Goal: Task Accomplishment & Management: Complete application form

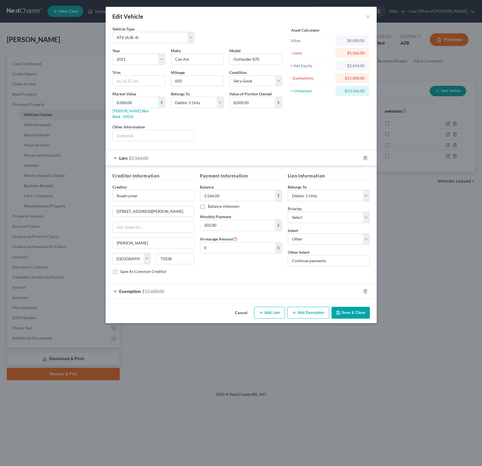
select select "6"
select select "5"
select select "1"
select select "0"
select select "45"
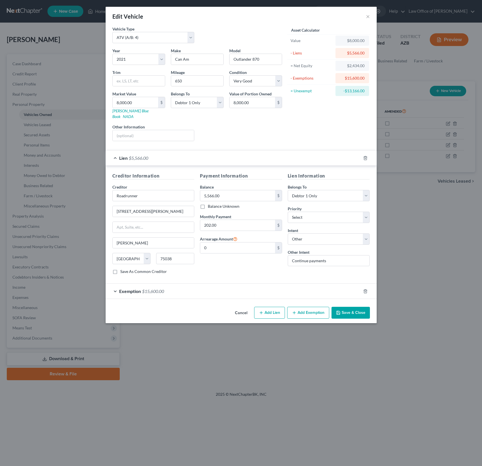
select select "0"
select select "4"
click at [368, 16] on button "×" at bounding box center [368, 16] width 4 height 7
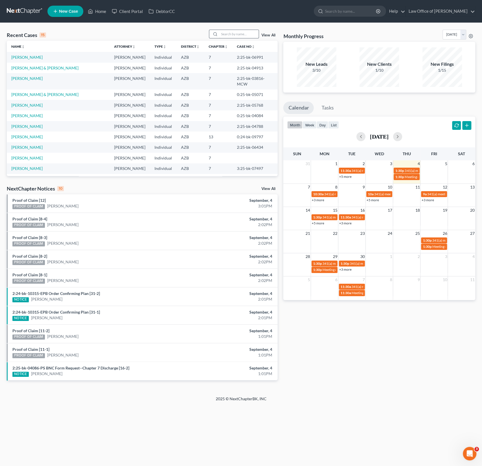
scroll to position [101, 0]
click at [241, 36] on input "search" at bounding box center [239, 34] width 40 height 8
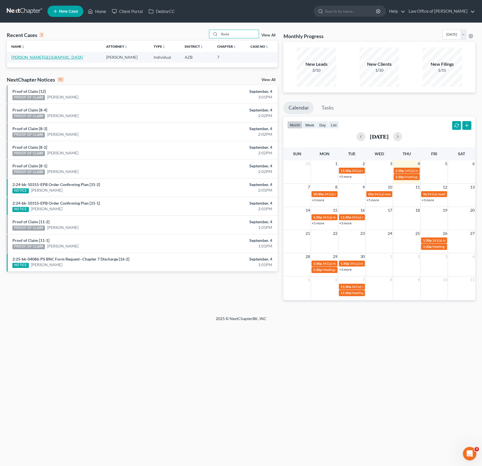
type input "lluvia"
click at [24, 58] on link "[PERSON_NAME][GEOGRAPHIC_DATA]" at bounding box center [47, 57] width 72 height 5
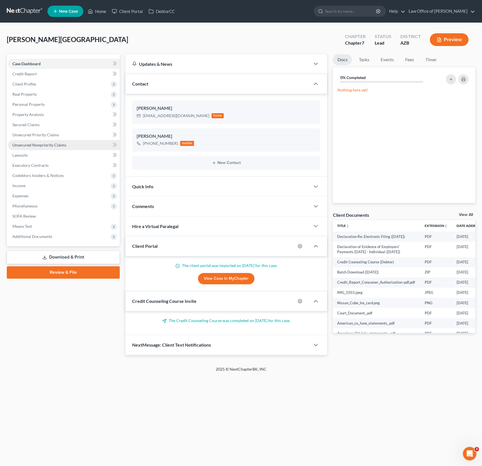
click at [57, 146] on span "Unsecured Nonpriority Claims" at bounding box center [39, 145] width 54 height 5
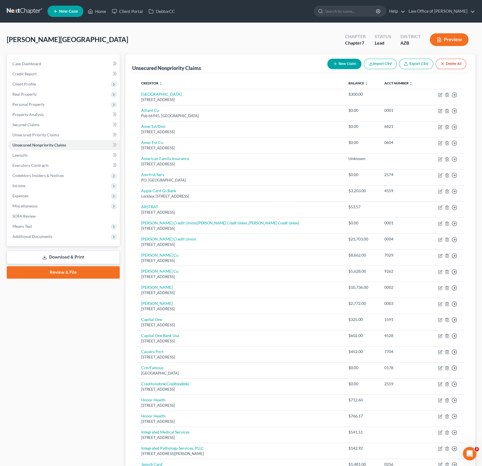
click at [345, 67] on button "New Claim" at bounding box center [344, 64] width 34 height 10
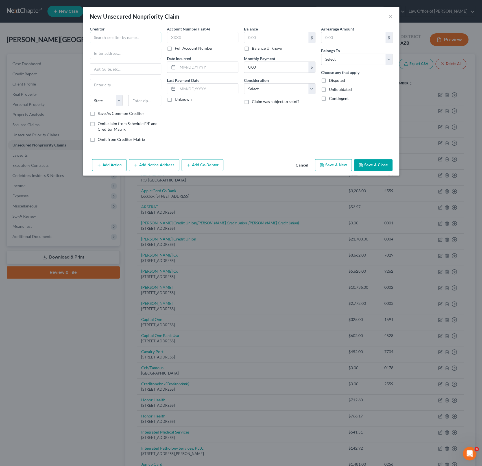
click at [108, 39] on input "text" at bounding box center [125, 37] width 71 height 11
type input "L"
click at [387, 16] on div "New Unsecured Nonpriority Claim ×" at bounding box center [241, 16] width 316 height 19
click at [391, 16] on button "×" at bounding box center [390, 16] width 4 height 7
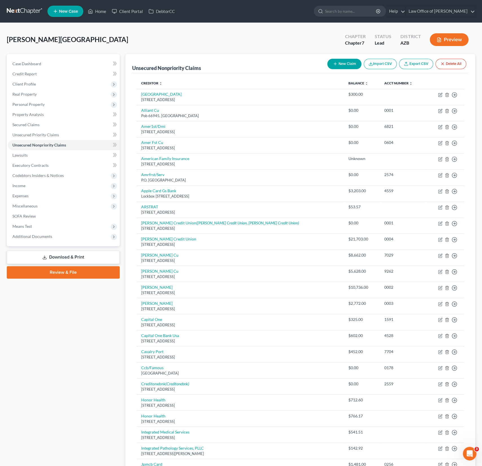
click at [343, 62] on button "New Claim" at bounding box center [344, 64] width 34 height 10
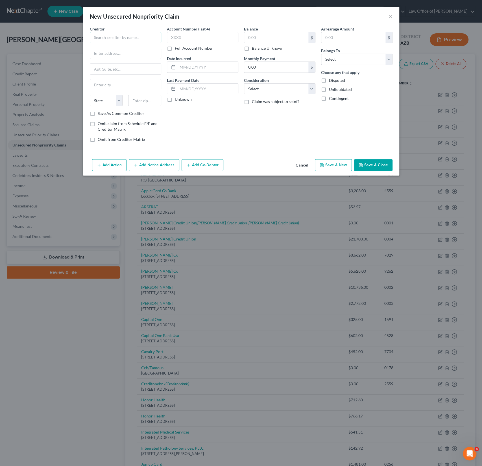
click at [124, 35] on input "text" at bounding box center [125, 37] width 71 height 11
type input "[PERSON_NAME] & [PERSON_NAME]"
type input "[STREET_ADDRESS]"
type input "Ste 140"
type input "85016"
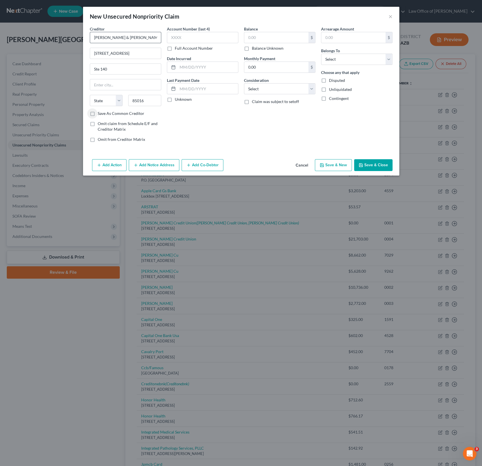
type input "Phoenix"
select select "3"
click at [257, 36] on input "text" at bounding box center [276, 37] width 64 height 11
click at [252, 50] on label "Balance Unknown" at bounding box center [268, 48] width 32 height 6
click at [254, 49] on input "Balance Unknown" at bounding box center [256, 47] width 4 height 4
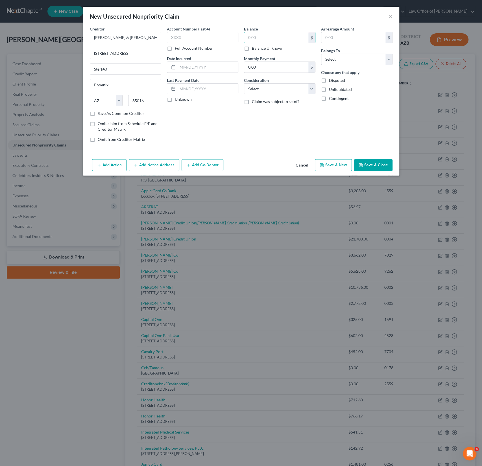
checkbox input "true"
type input "0.00"
click at [340, 57] on select "Select Debtor 1 Only Debtor 2 Only Debtor 1 And Debtor 2 Only At Least One Of T…" at bounding box center [356, 59] width 71 height 11
select select "0"
click at [321, 54] on select "Select Debtor 1 Only Debtor 2 Only Debtor 1 And Debtor 2 Only At Least One Of T…" at bounding box center [356, 59] width 71 height 11
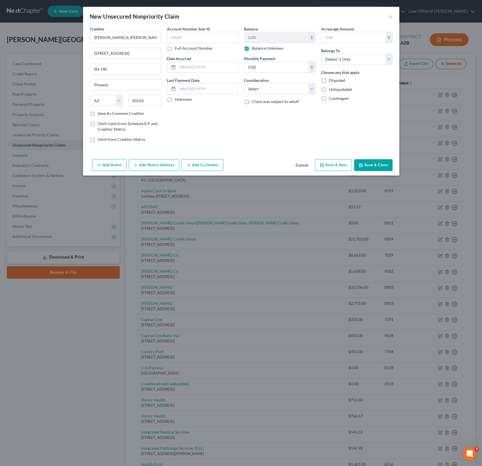
click at [376, 161] on button "Save & Close" at bounding box center [373, 165] width 38 height 12
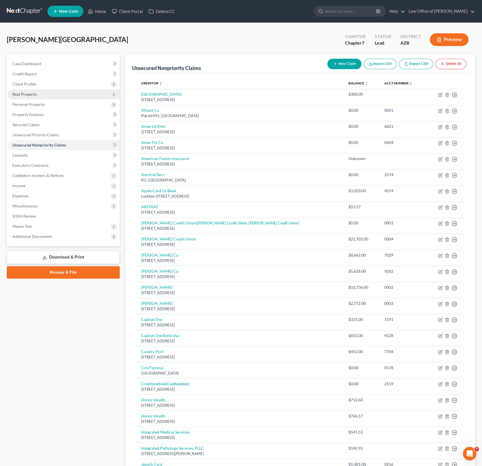
click at [25, 95] on span "Real Property" at bounding box center [24, 94] width 24 height 5
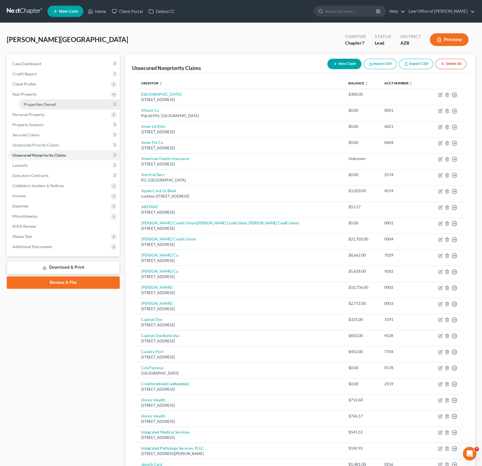
click at [36, 104] on span "Properties Owned" at bounding box center [40, 104] width 32 height 5
